Goal: Communication & Community: Answer question/provide support

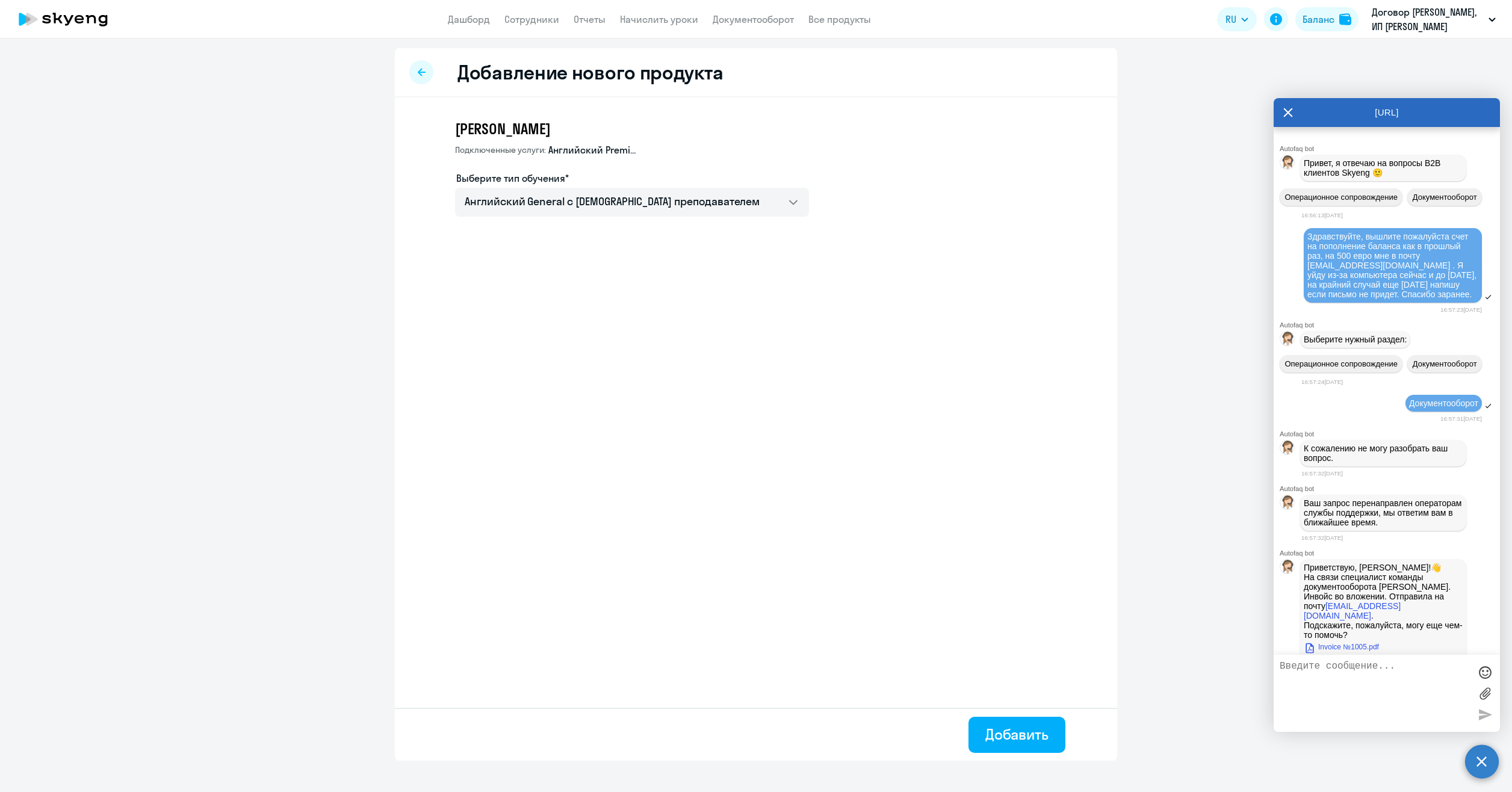
select select "english_adult_not_native_speaker"
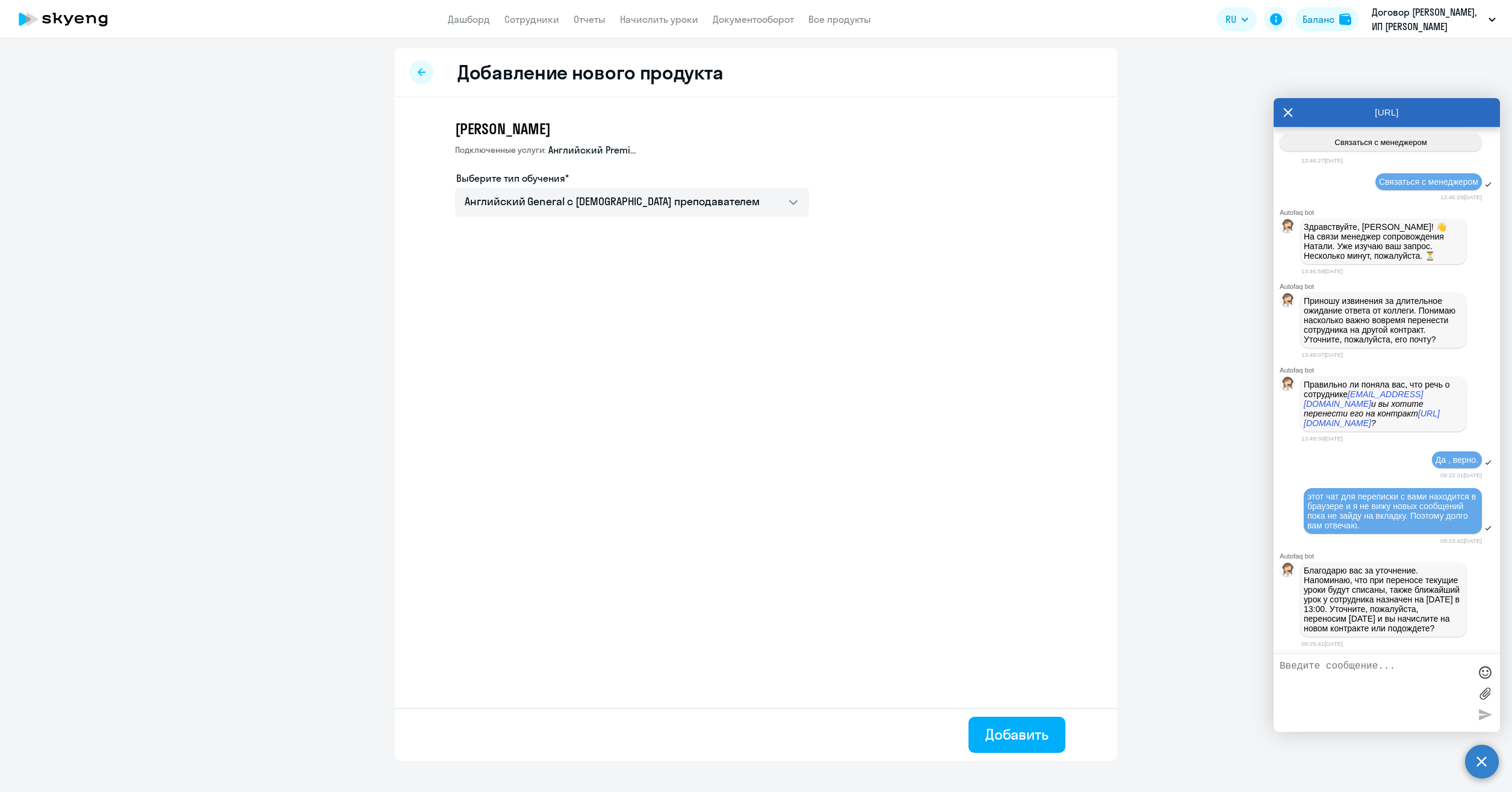
scroll to position [12486, 0]
drag, startPoint x: 1344, startPoint y: 608, endPoint x: 1420, endPoint y: 610, distance: 76.0
click at [1420, 610] on p "Благодарю вас за уточнение. Напоминаю, что при переносе текущие уроки будут спи…" at bounding box center [1382, 599] width 159 height 68
click at [1373, 616] on p "Благодарю вас за уточнение. Напоминаю, что при переносе текущие уроки будут спи…" at bounding box center [1382, 599] width 159 height 68
drag, startPoint x: 1324, startPoint y: 619, endPoint x: 1407, endPoint y: 627, distance: 83.4
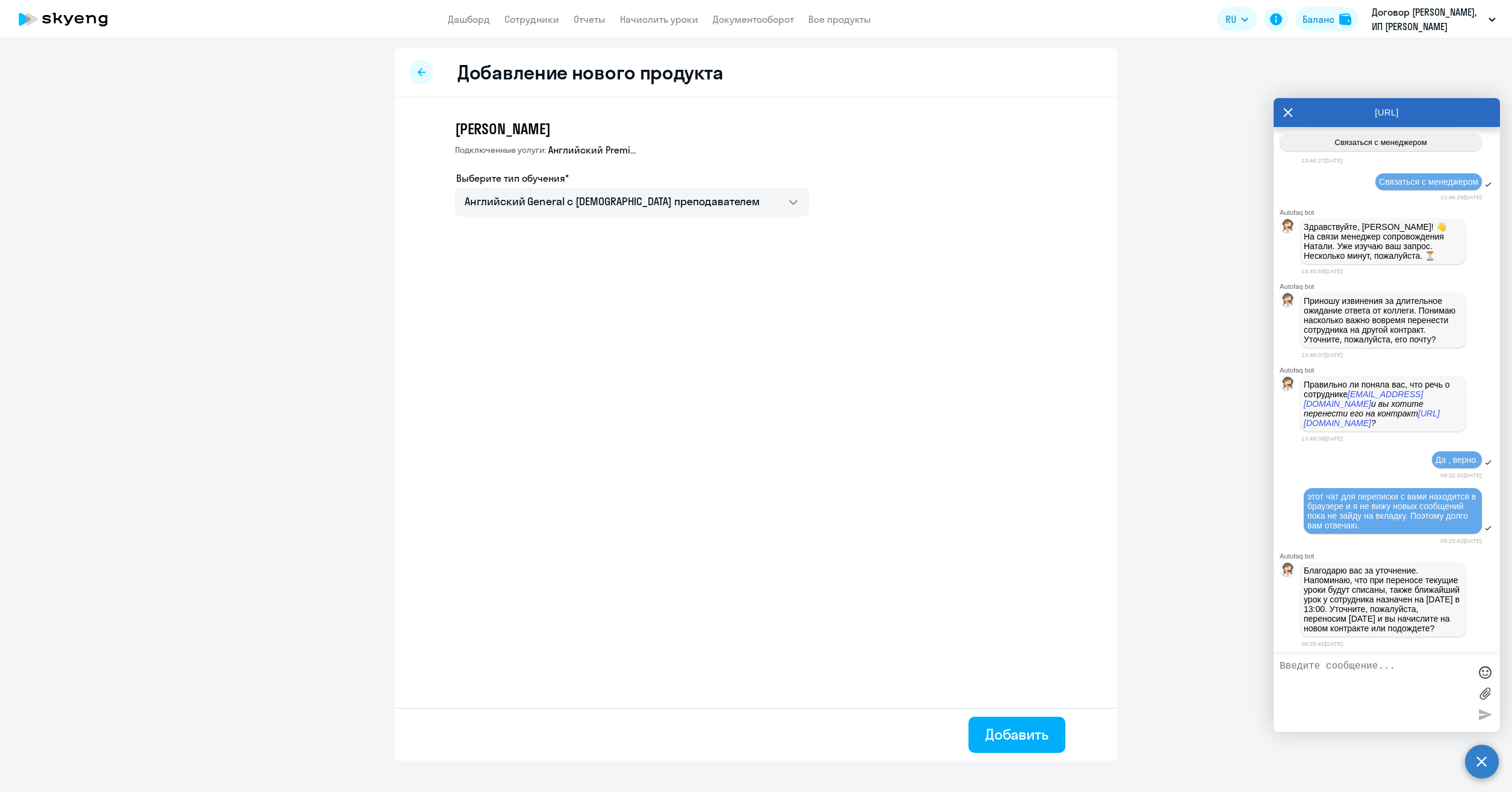
click at [1408, 627] on p "Благодарю вас за уточнение. Напоминаю, что при переносе текущие уроки будут спи…" at bounding box center [1382, 599] width 159 height 68
click at [1419, 628] on p "Благодарю вас за уточнение. Напоминаю, что при переносе текущие уроки будут спи…" at bounding box center [1382, 599] width 159 height 68
drag, startPoint x: 1330, startPoint y: 621, endPoint x: 1407, endPoint y: 629, distance: 77.4
click at [1400, 627] on p "Благодарю вас за уточнение. Напоминаю, что при переносе текущие уроки будут спи…" at bounding box center [1382, 599] width 159 height 68
click at [1422, 630] on p "Благодарю вас за уточнение. Напоминаю, что при переносе текущие уроки будут спи…" at bounding box center [1382, 599] width 159 height 68
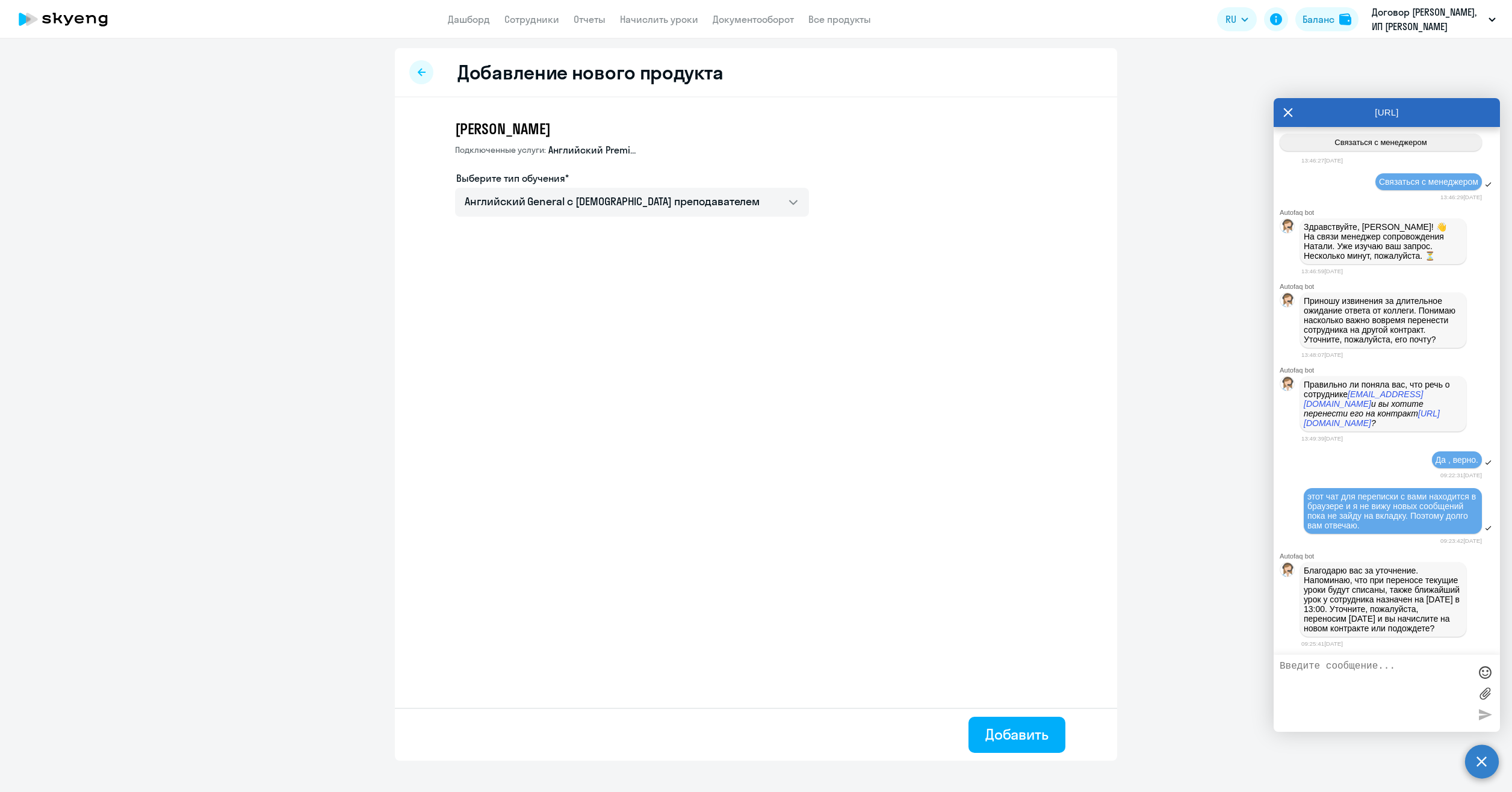
click at [1382, 684] on textarea at bounding box center [1375, 693] width 190 height 65
click at [1329, 680] on textarea at bounding box center [1375, 693] width 190 height 65
type textarea "g"
type textarea "после занятия надо перенести. То есть в 15 часов можно заниматься переносом. А …"
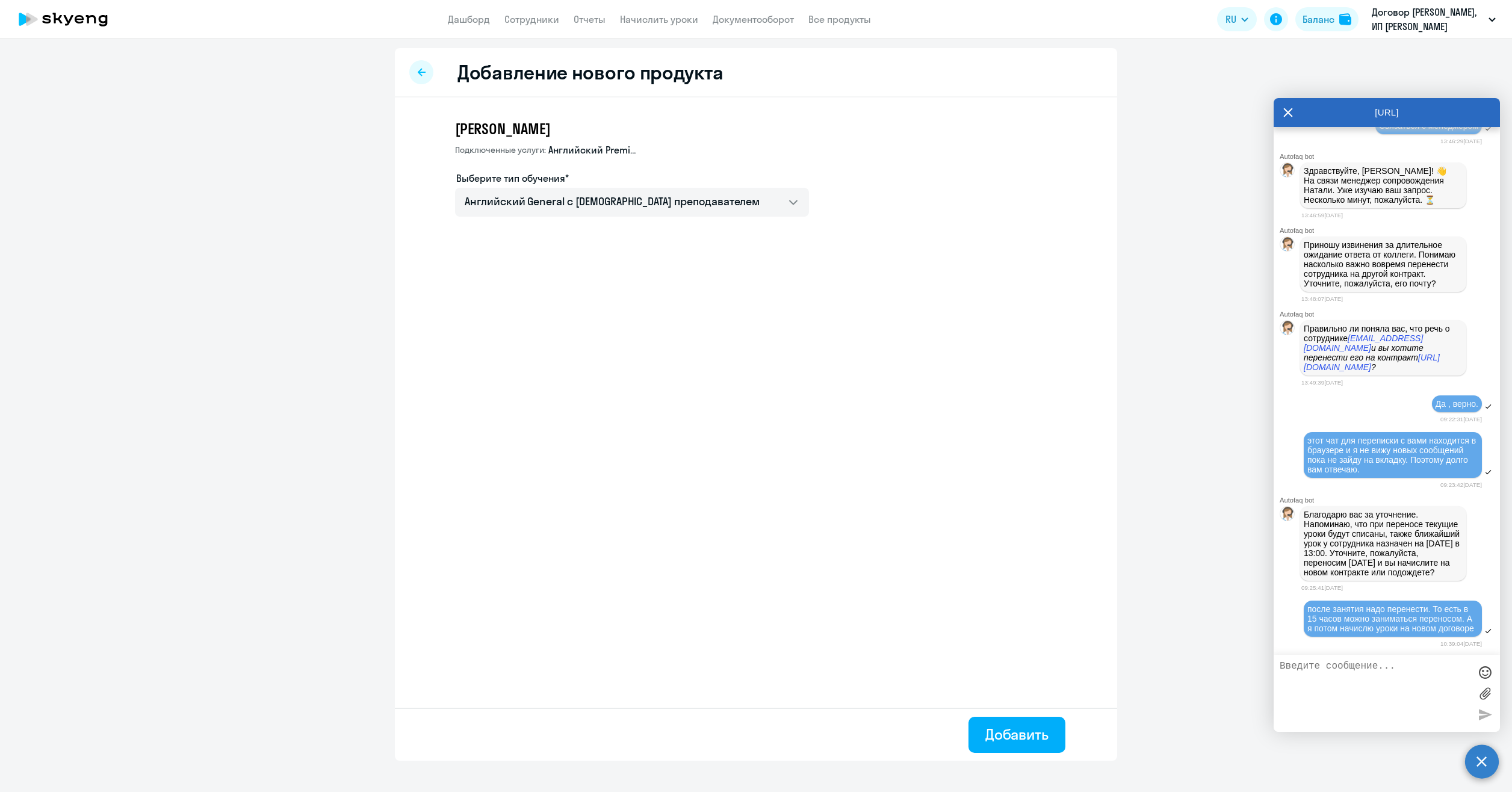
scroll to position [12551, 0]
click at [1370, 693] on textarea at bounding box center [1375, 693] width 190 height 65
click at [1364, 680] on textarea at bounding box center [1375, 693] width 190 height 65
click at [614, 444] on div "Добавление нового продукта [PERSON_NAME] услуги: Английский Premium Выберите ти…" at bounding box center [756, 404] width 722 height 712
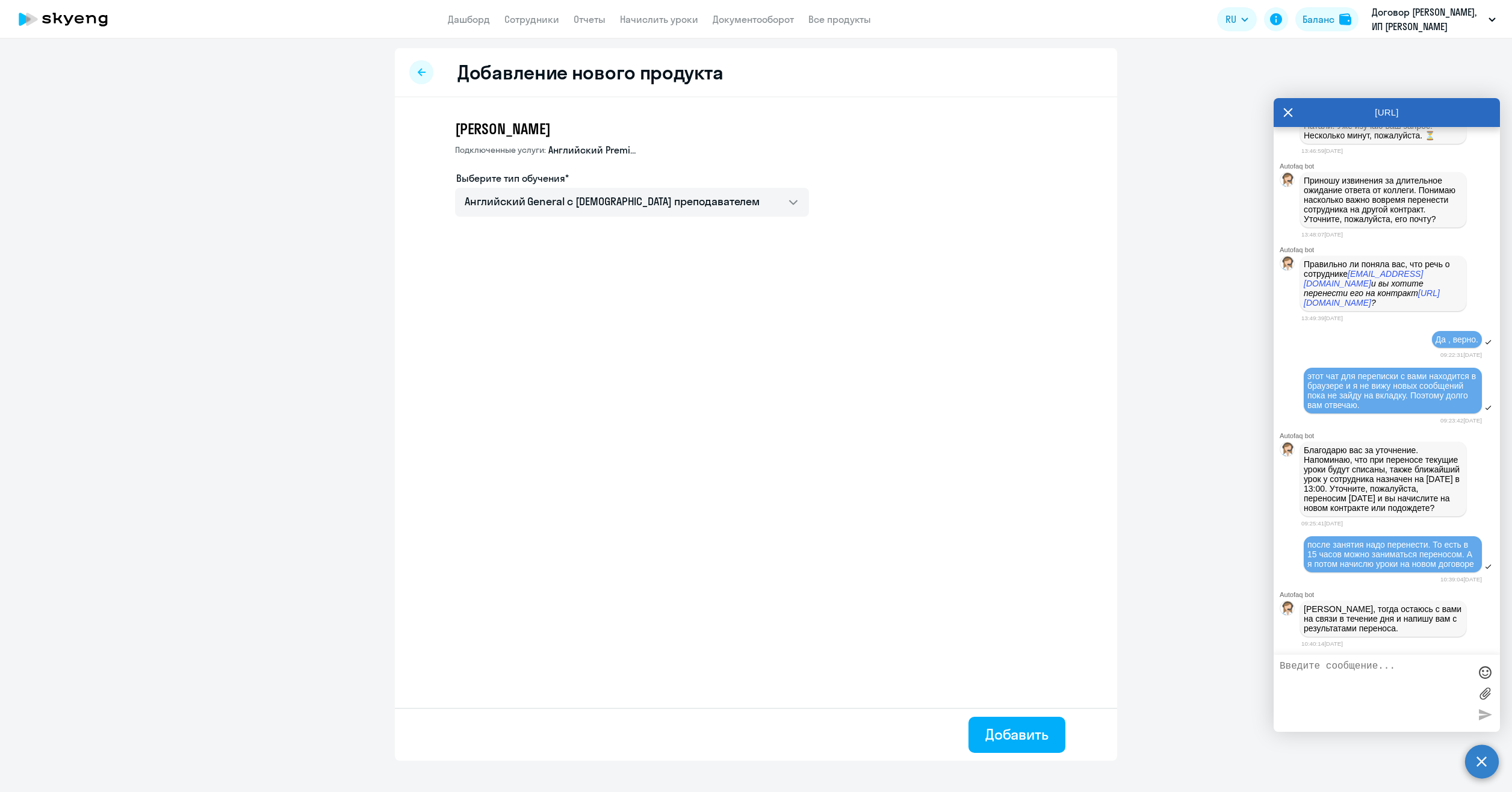
scroll to position [12617, 0]
click at [1420, 614] on p "[PERSON_NAME], тогда остаюсь с вами на связи в течение дня и напишу вам с резул…" at bounding box center [1382, 618] width 159 height 29
click at [1378, 689] on textarea at bounding box center [1375, 693] width 190 height 65
type textarea "спасибо."
